Goal: Information Seeking & Learning: Learn about a topic

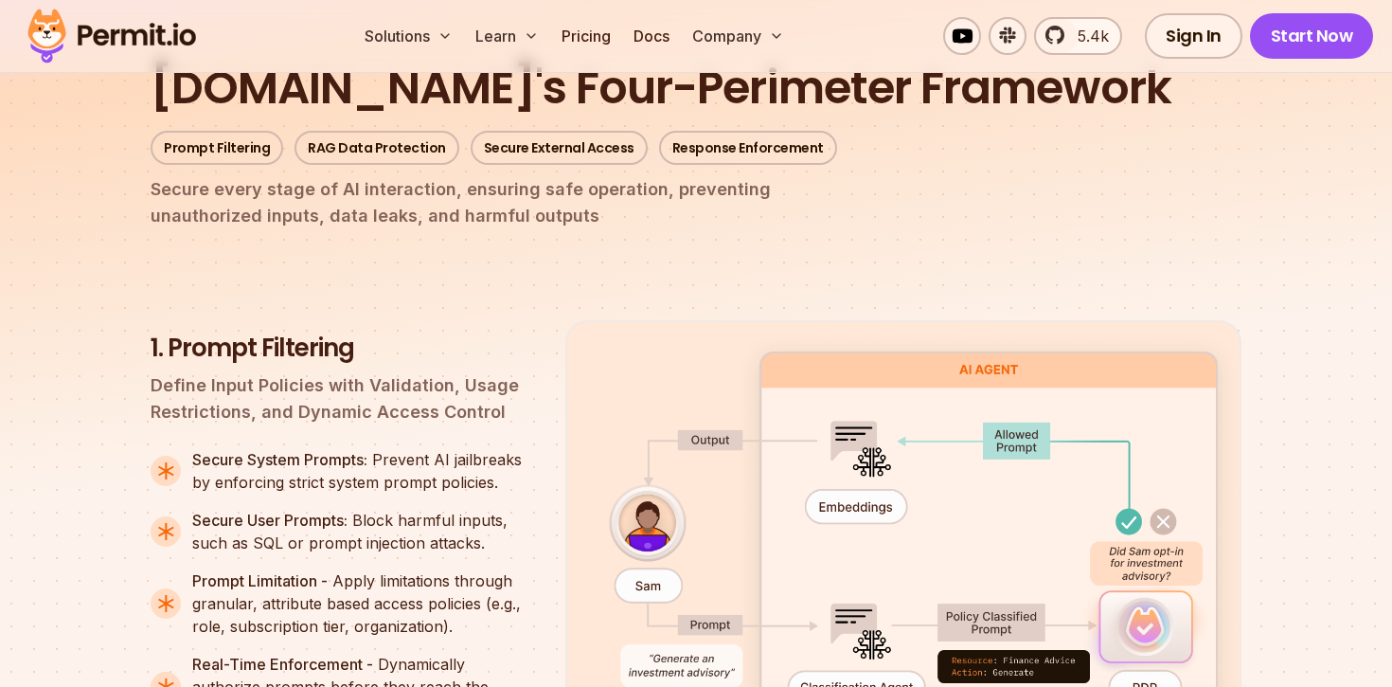
scroll to position [2336, 0]
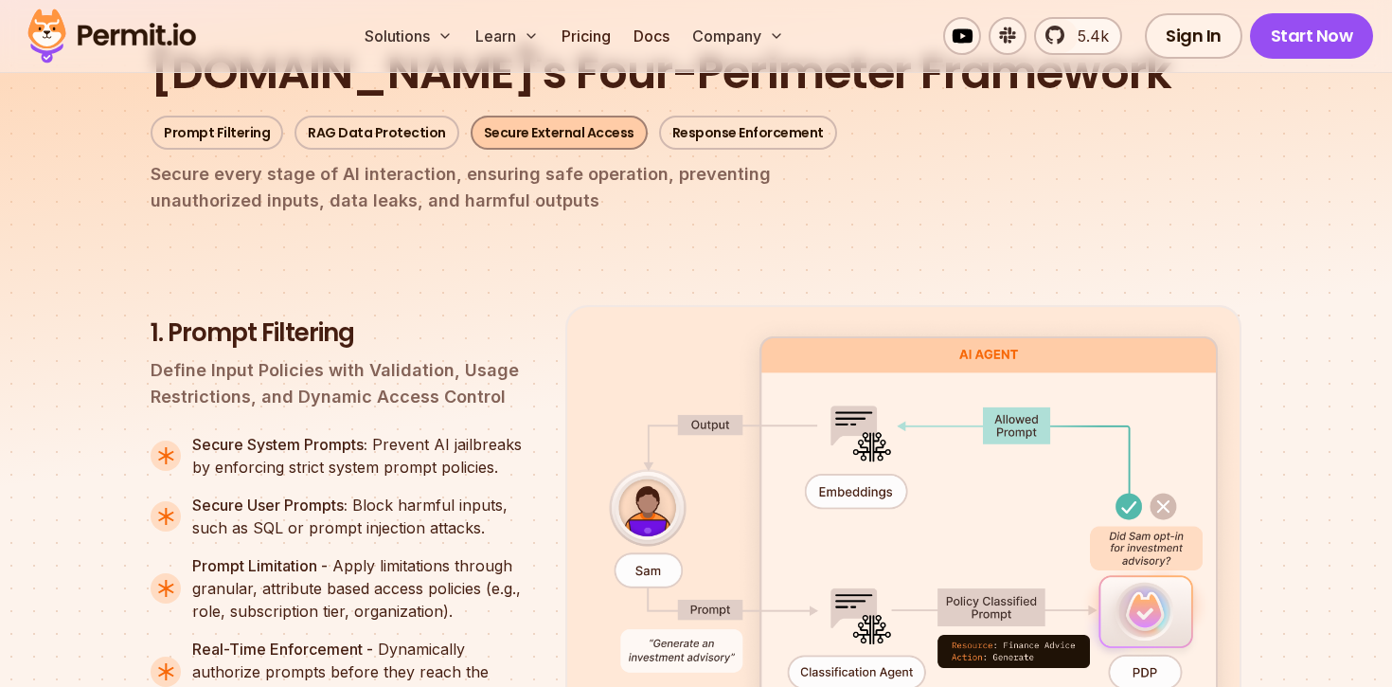
click at [581, 116] on link "Secure External Access" at bounding box center [559, 133] width 177 height 34
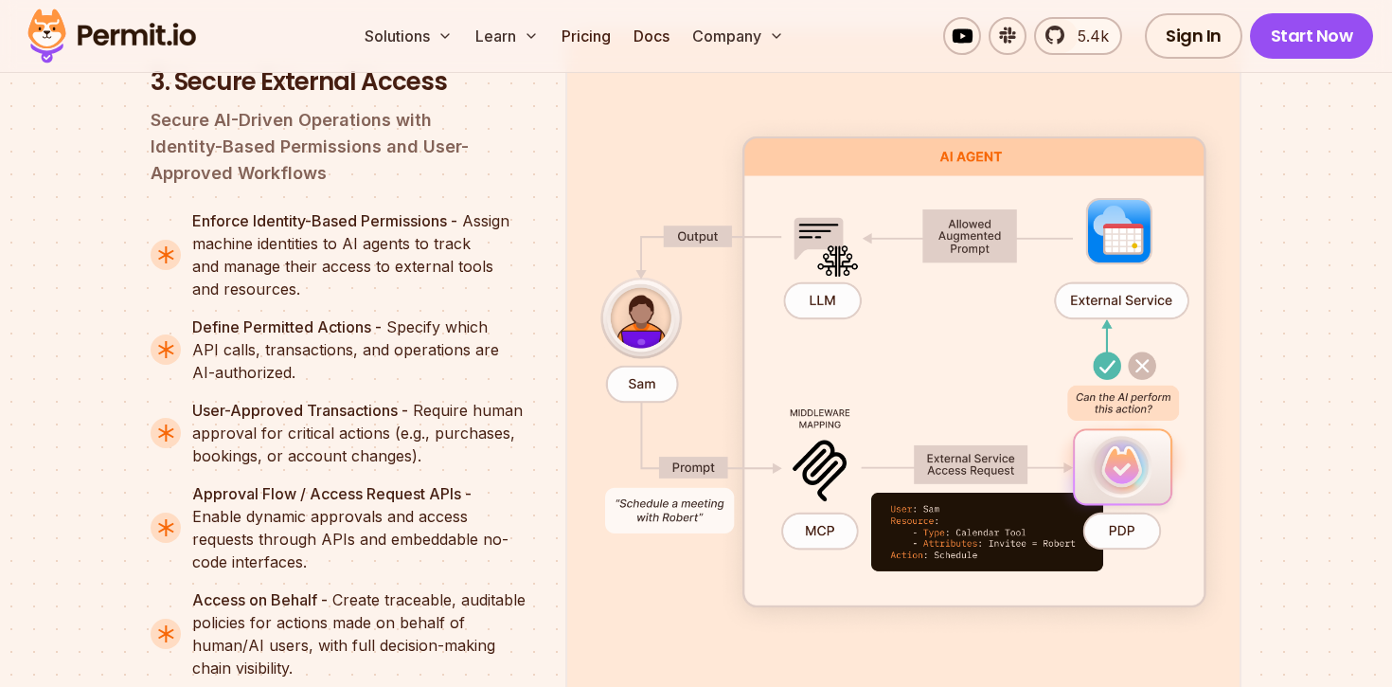
scroll to position [3798, 0]
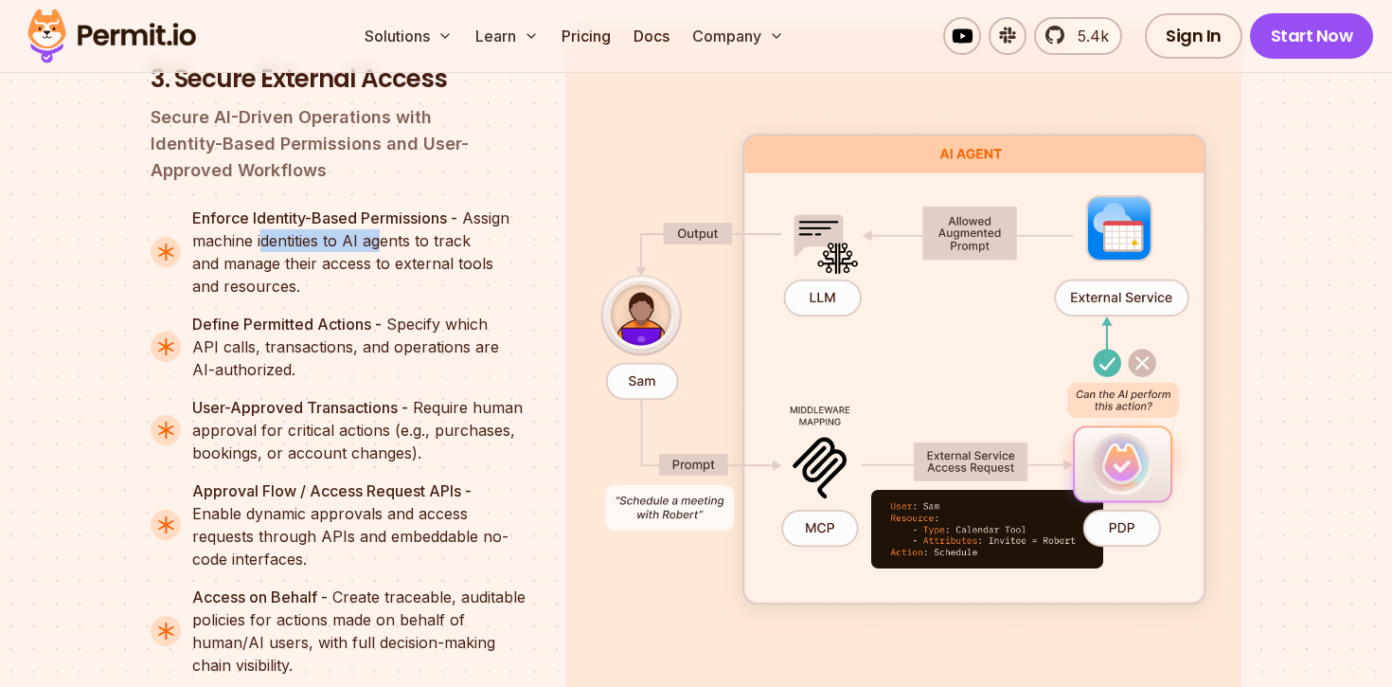
drag, startPoint x: 261, startPoint y: 229, endPoint x: 383, endPoint y: 232, distance: 121.2
click at [383, 232] on p "Enforce Identity-Based Permissions - Assign machine identities to AI agents to …" at bounding box center [363, 251] width 343 height 91
click at [310, 277] on p "Enforce Identity-Based Permissions - Assign machine identities to AI agents to …" at bounding box center [363, 251] width 343 height 91
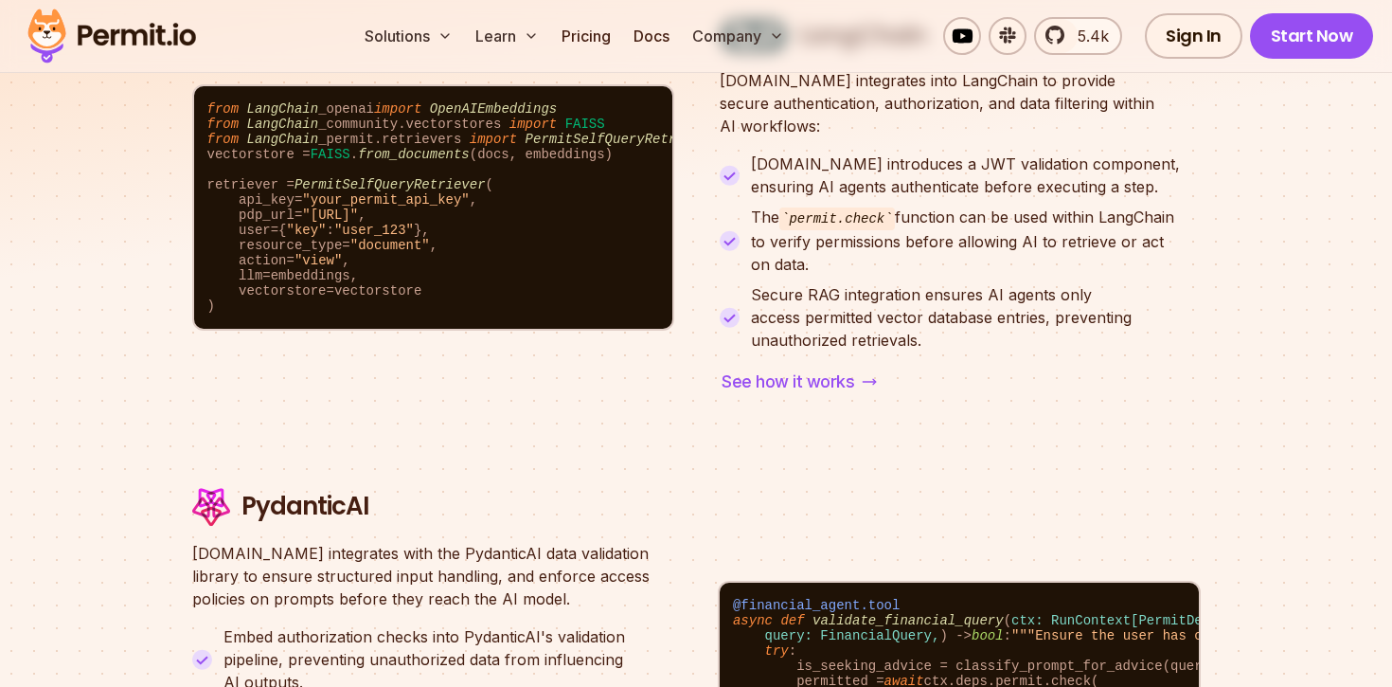
scroll to position [6434, 0]
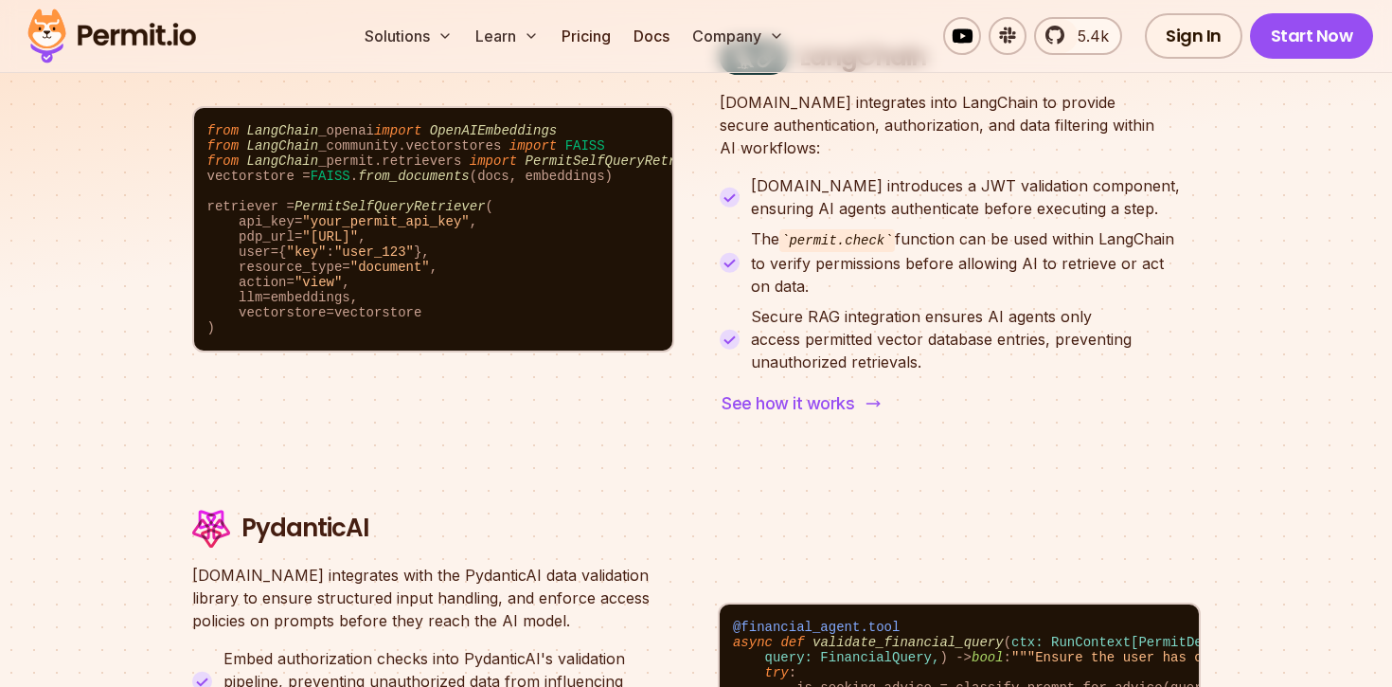
click at [783, 390] on span "See how it works" at bounding box center [788, 403] width 133 height 27
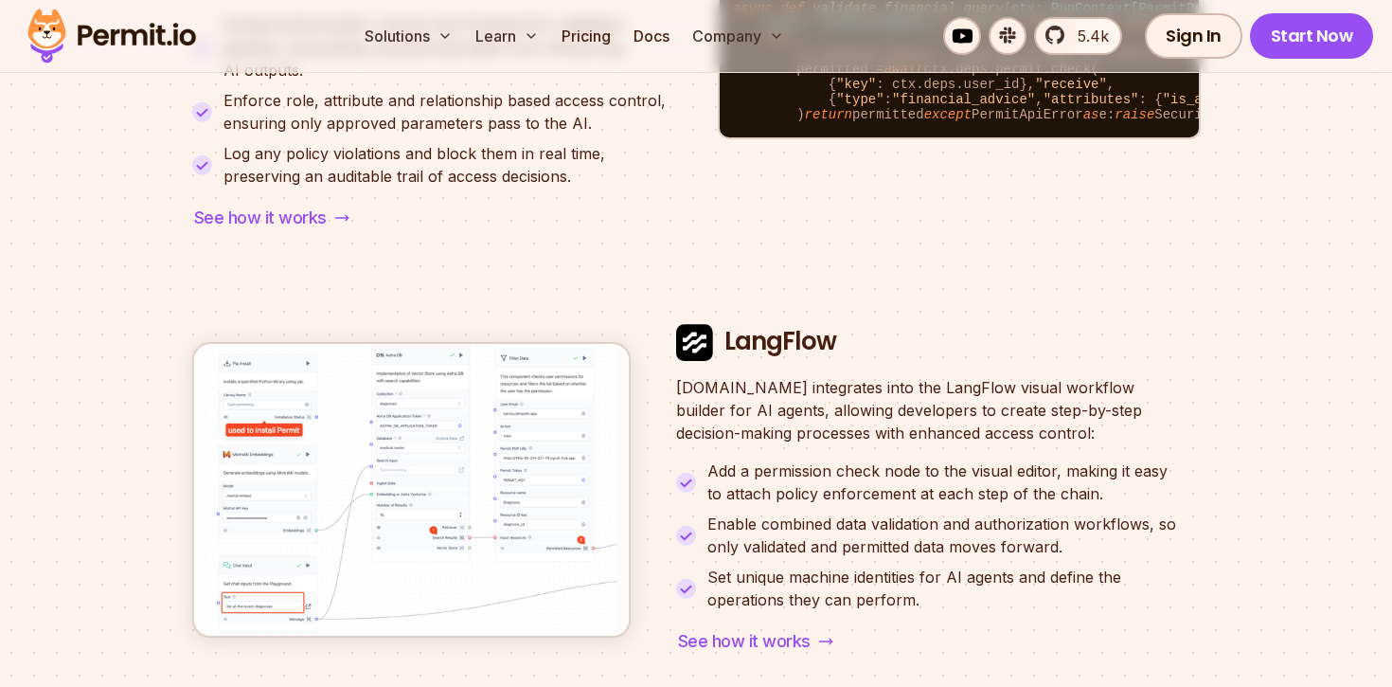
scroll to position [7041, 0]
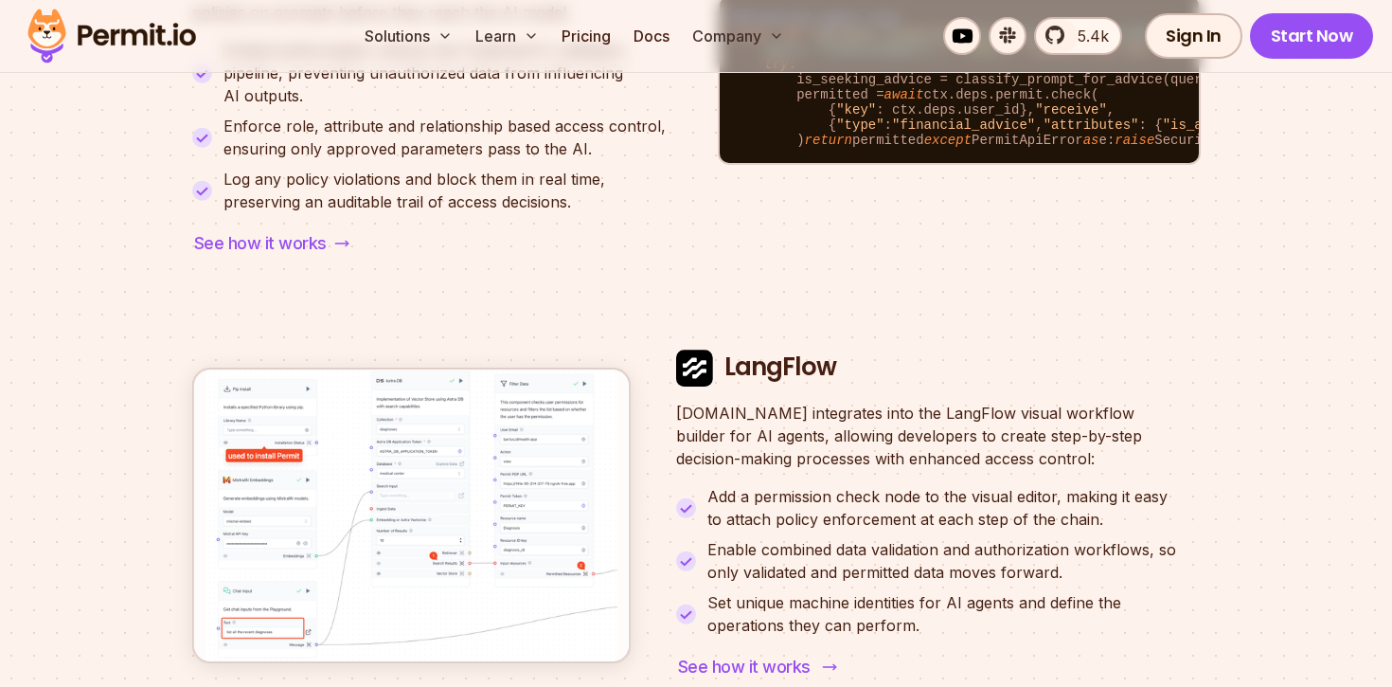
click at [739, 653] on span "See how it works" at bounding box center [744, 666] width 133 height 27
